Goal: Information Seeking & Learning: Learn about a topic

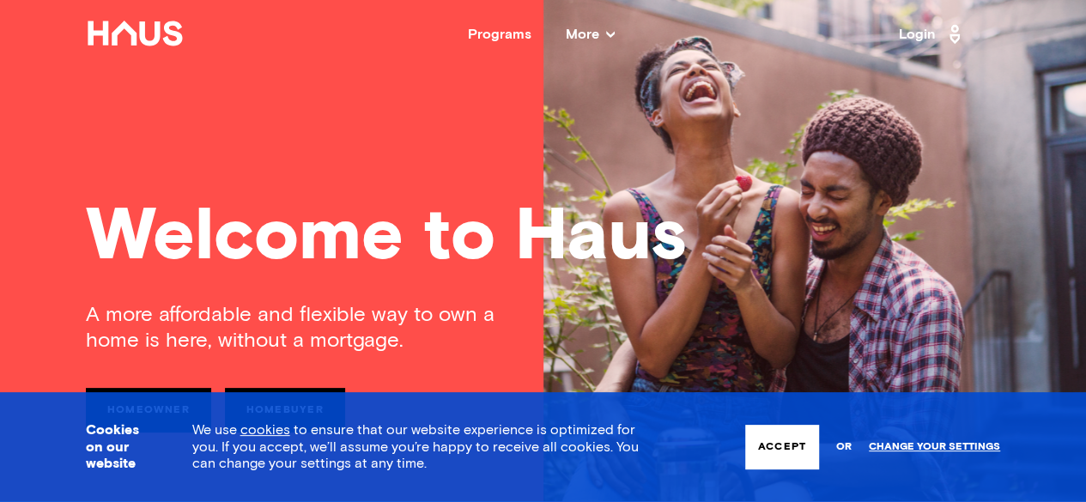
scroll to position [83, 0]
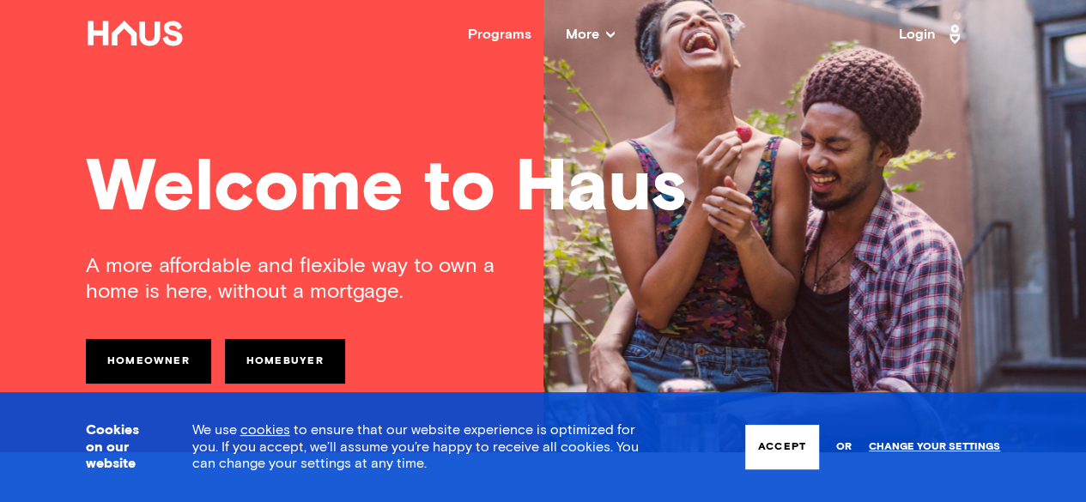
click at [784, 456] on button "Accept" at bounding box center [782, 447] width 74 height 45
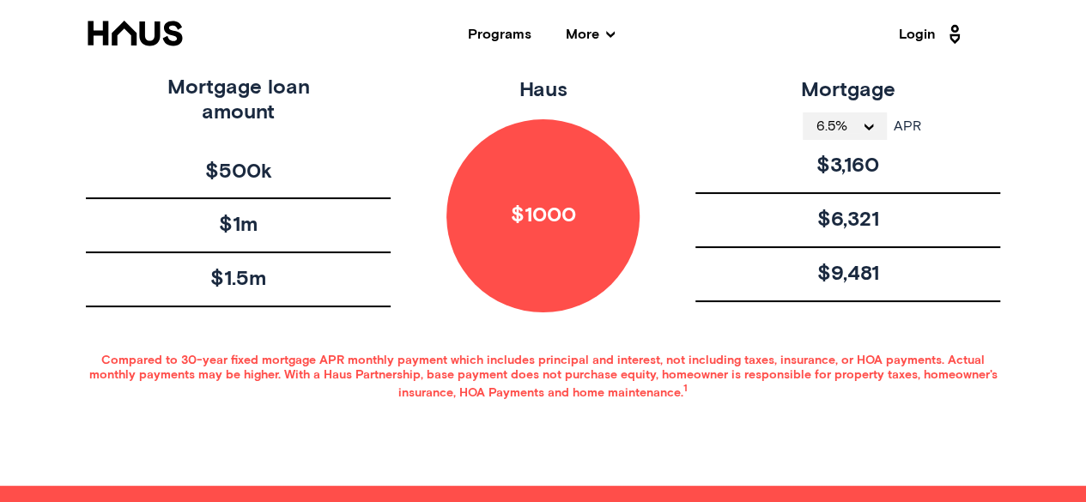
scroll to position [825, 0]
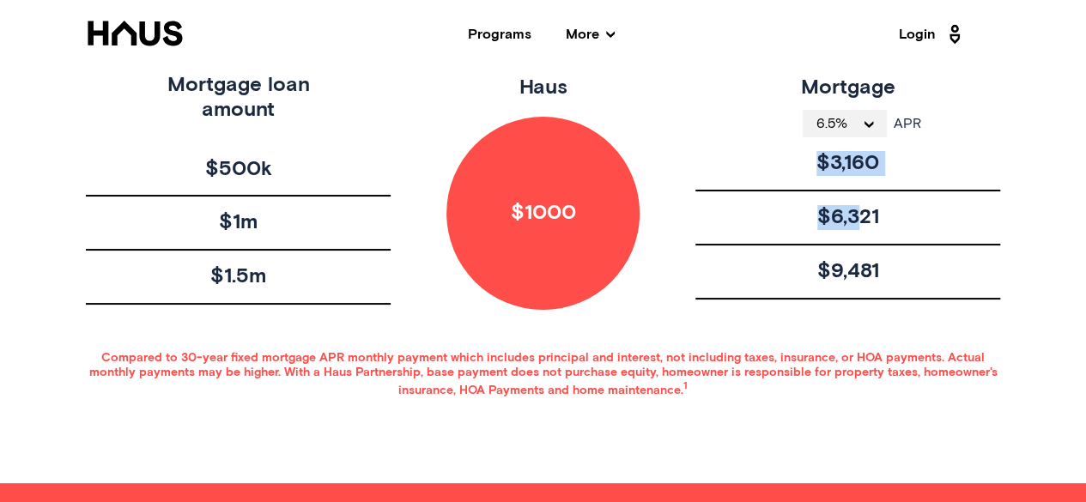
drag, startPoint x: 809, startPoint y: 164, endPoint x: 858, endPoint y: 229, distance: 81.5
click at [858, 229] on div "Mortgage APR 6.5% APR $3,160 $6,321 $9,481" at bounding box center [847, 191] width 305 height 237
click at [858, 229] on div "$6,321" at bounding box center [847, 218] width 305 height 54
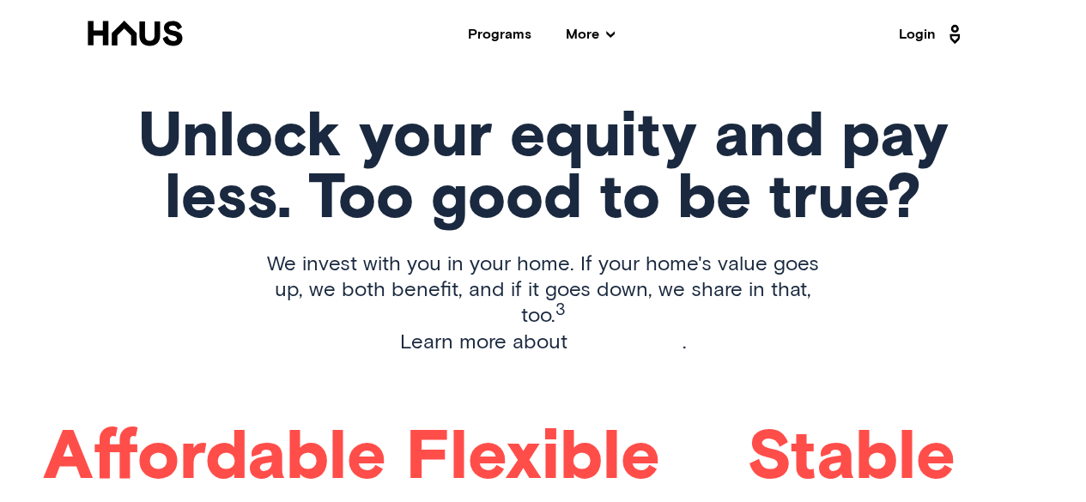
scroll to position [2144, 0]
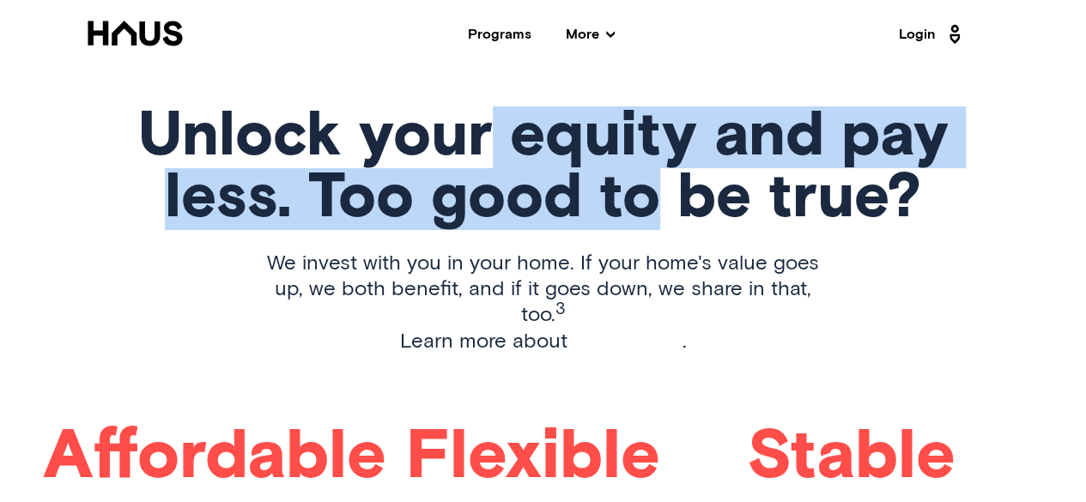
drag, startPoint x: 496, startPoint y: 130, endPoint x: 656, endPoint y: 186, distance: 169.1
click at [656, 186] on h1 "Unlock your equity and pay less. Too good to be true?" at bounding box center [543, 168] width 810 height 124
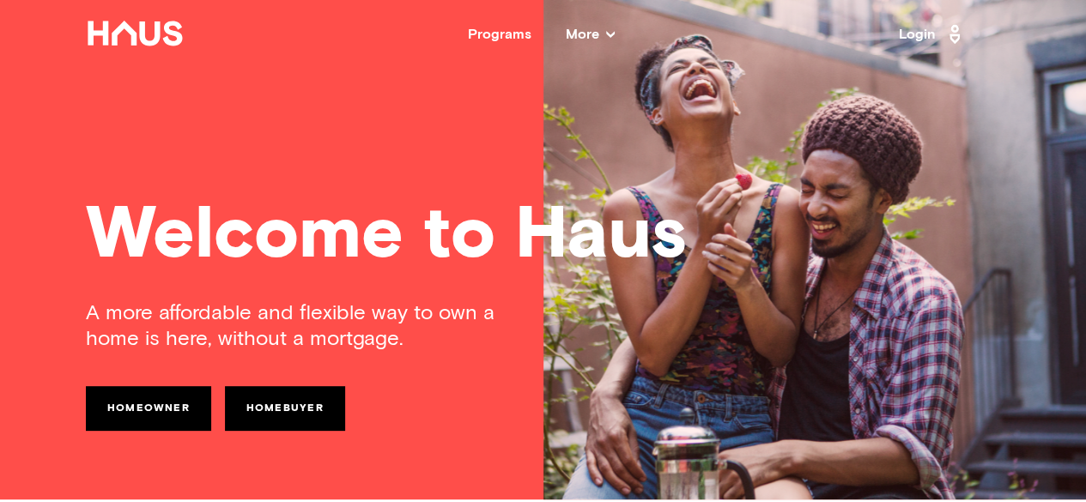
scroll to position [0, 0]
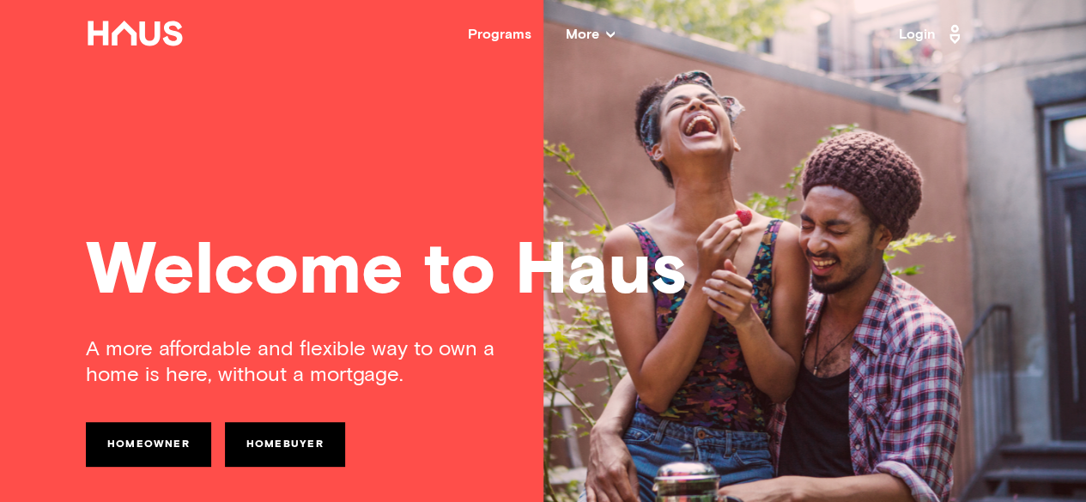
click at [608, 37] on icon at bounding box center [610, 34] width 9 height 9
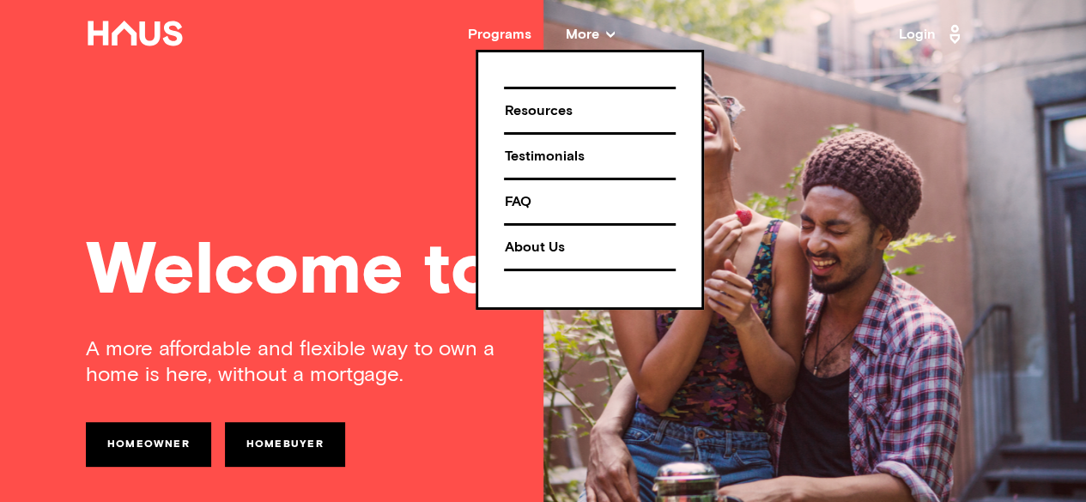
click at [608, 37] on icon at bounding box center [610, 34] width 9 height 9
click at [887, 108] on div "Welcome to Haus A more affordable and flexible way to own a home is here, witho…" at bounding box center [543, 267] width 1086 height 535
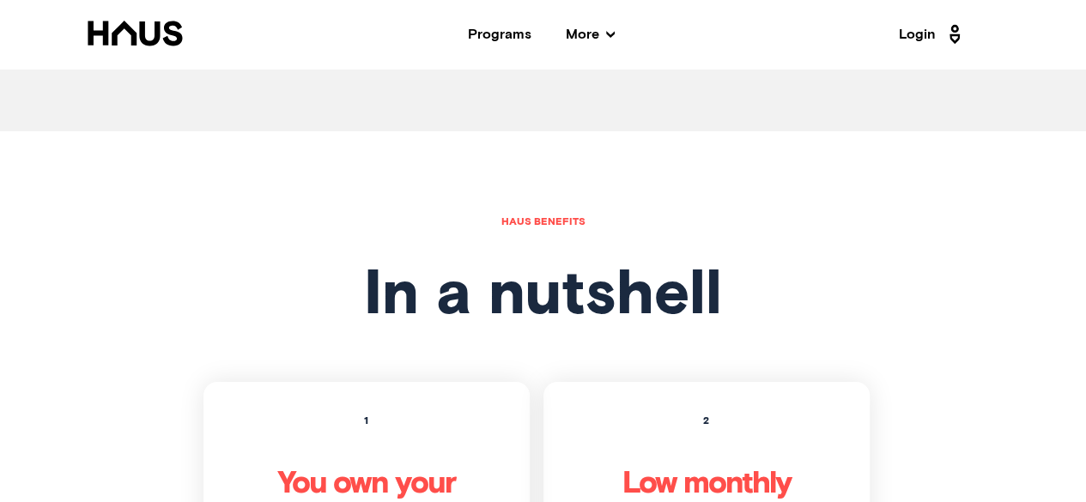
scroll to position [4226, 0]
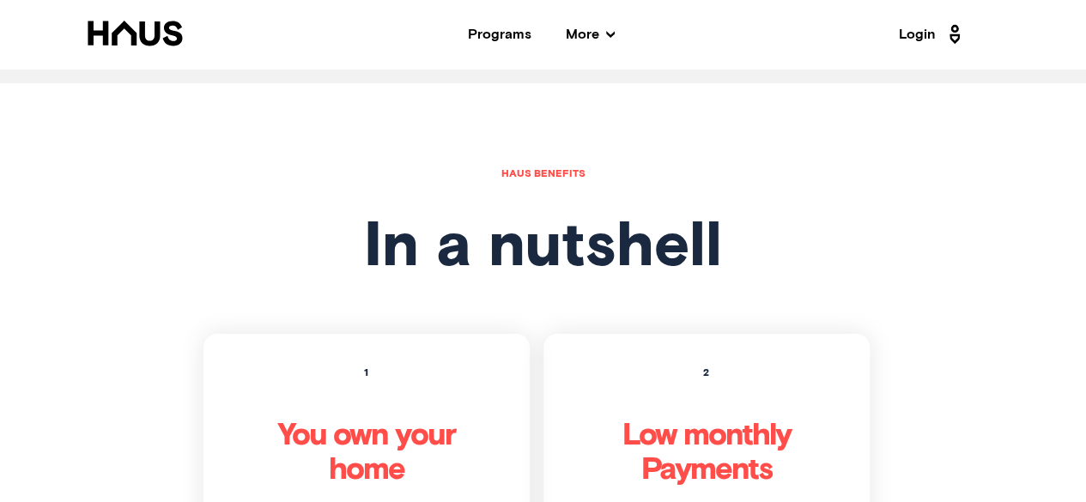
click at [596, 33] on span "More" at bounding box center [590, 34] width 49 height 14
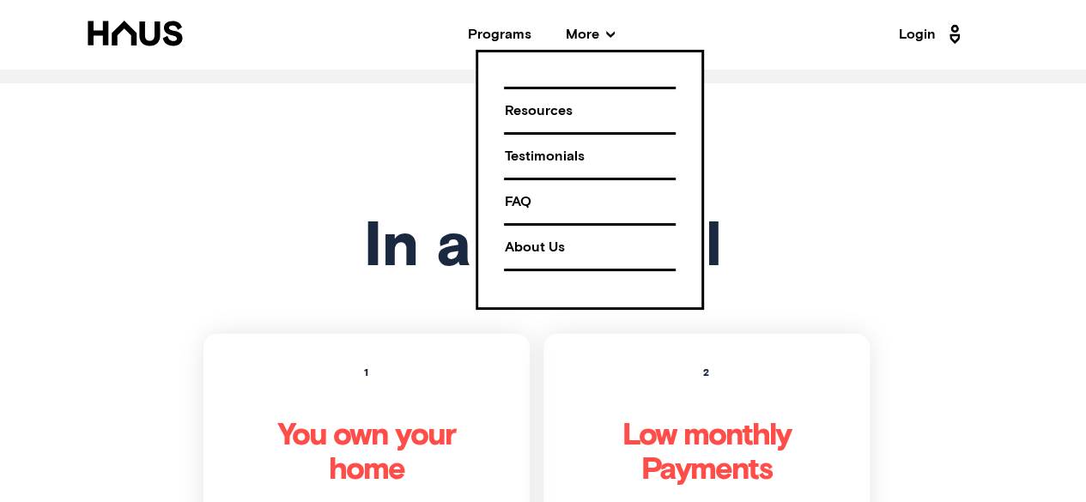
click at [574, 109] on div "Resources" at bounding box center [590, 111] width 172 height 30
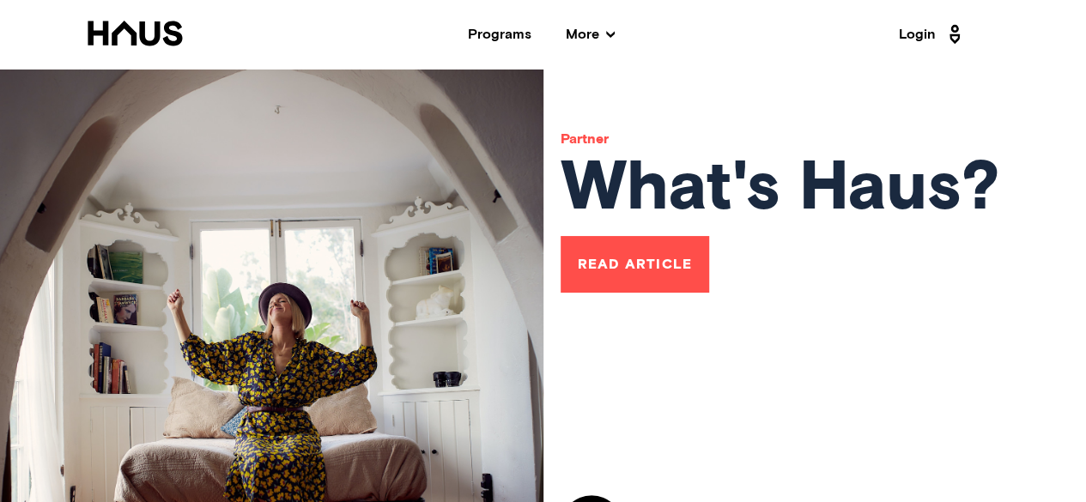
click at [513, 37] on div "Programs" at bounding box center [500, 34] width 64 height 14
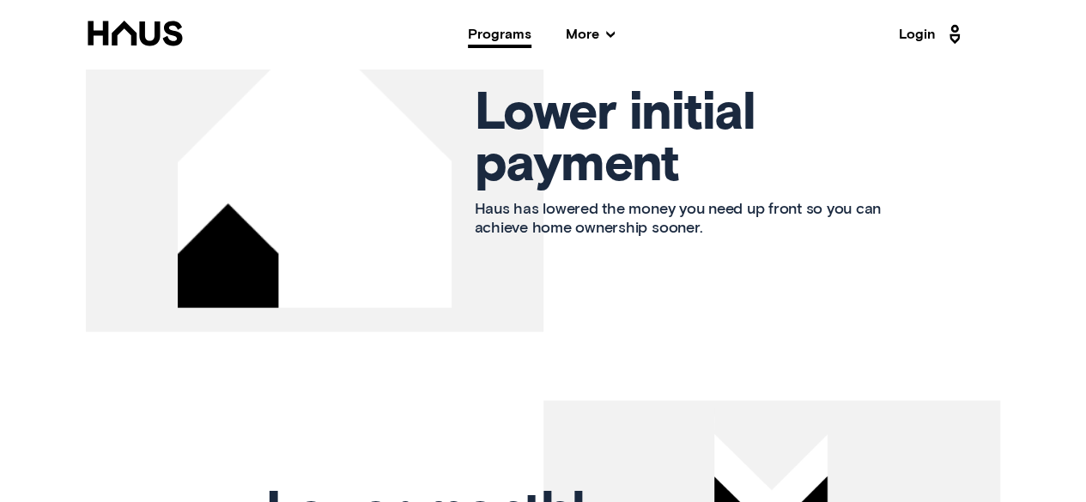
scroll to position [2042, 0]
